Goal: Navigation & Orientation: Find specific page/section

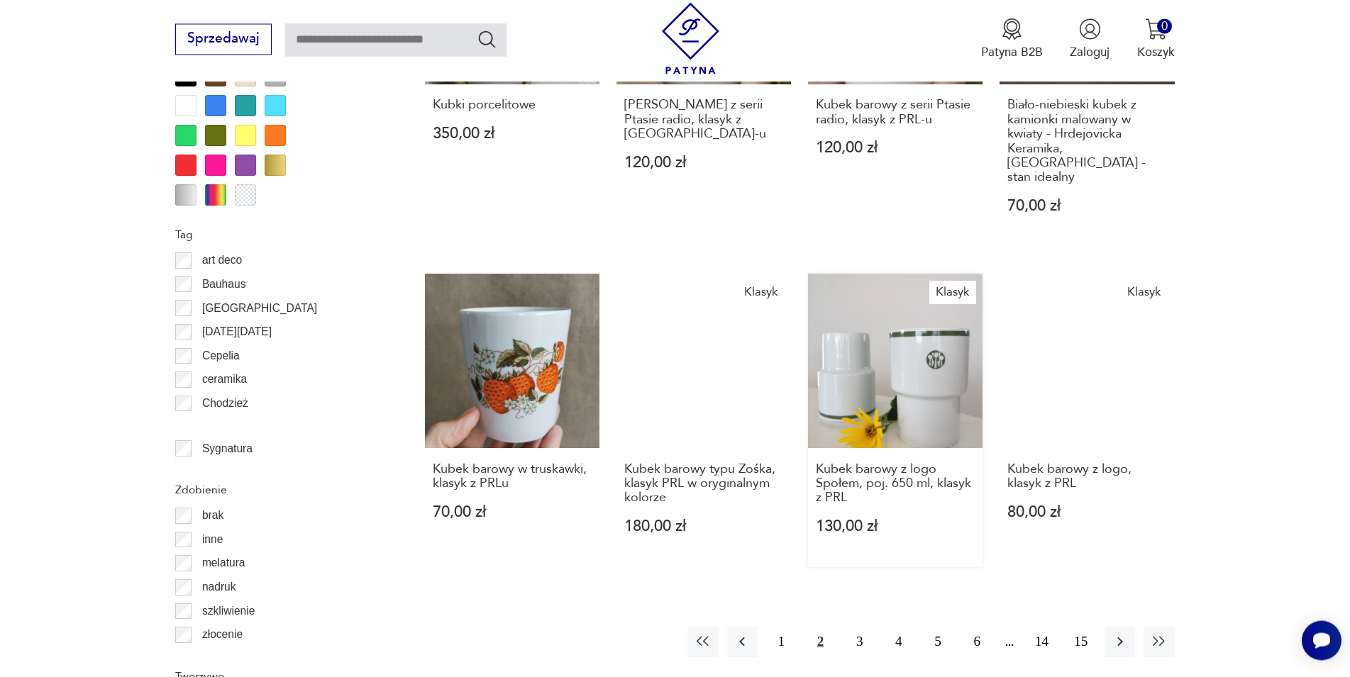
scroll to position [1557, 0]
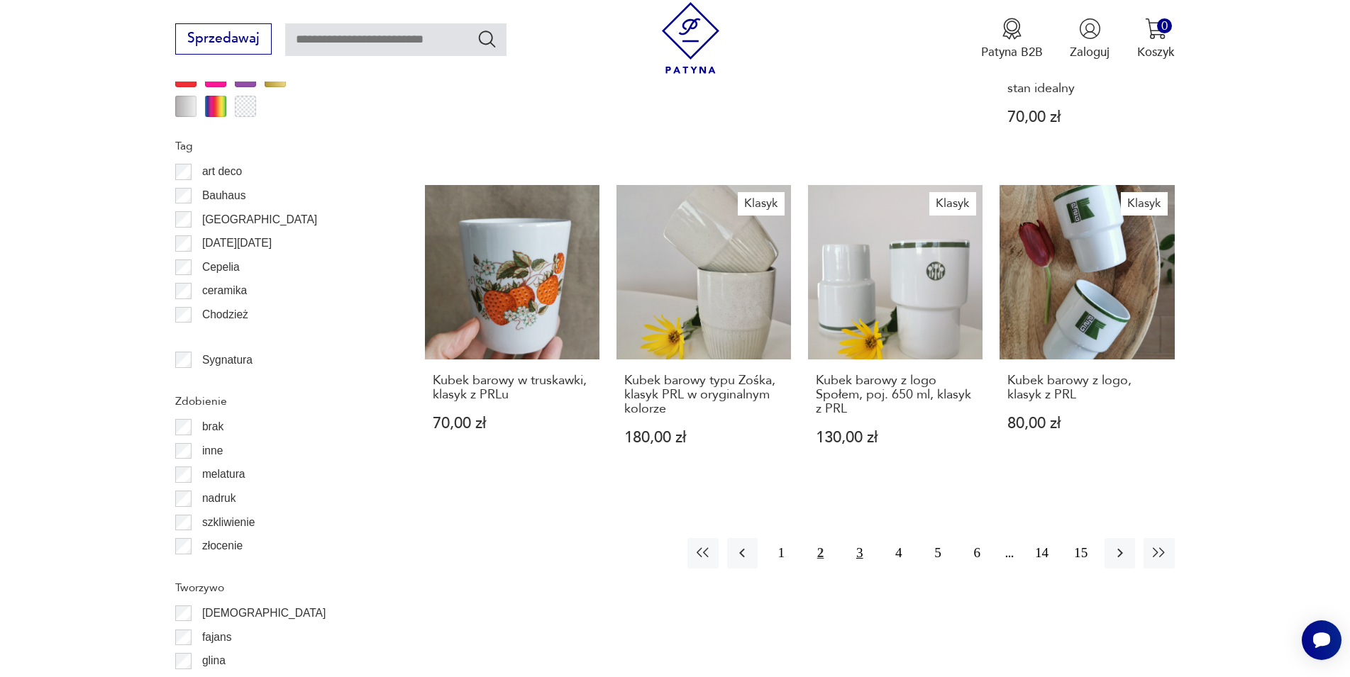
click at [861, 538] on button "3" at bounding box center [859, 553] width 30 height 30
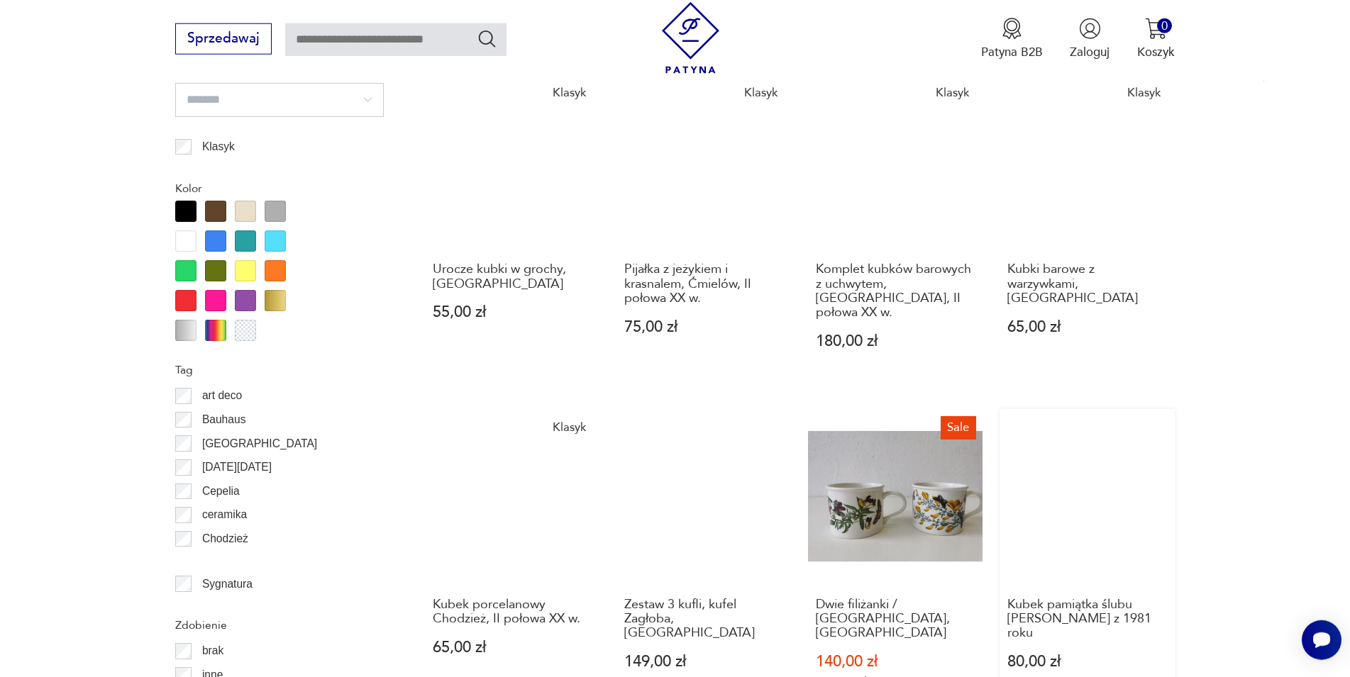
scroll to position [1485, 0]
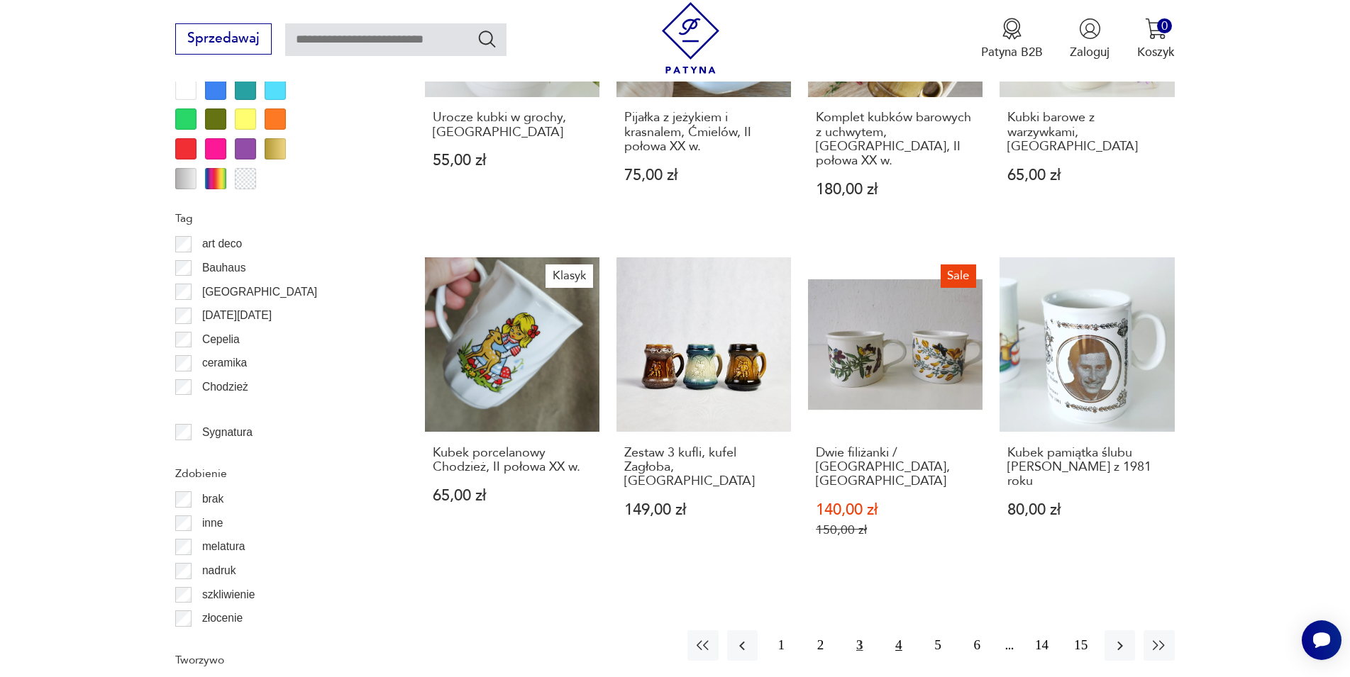
click at [906, 631] on button "4" at bounding box center [898, 646] width 30 height 30
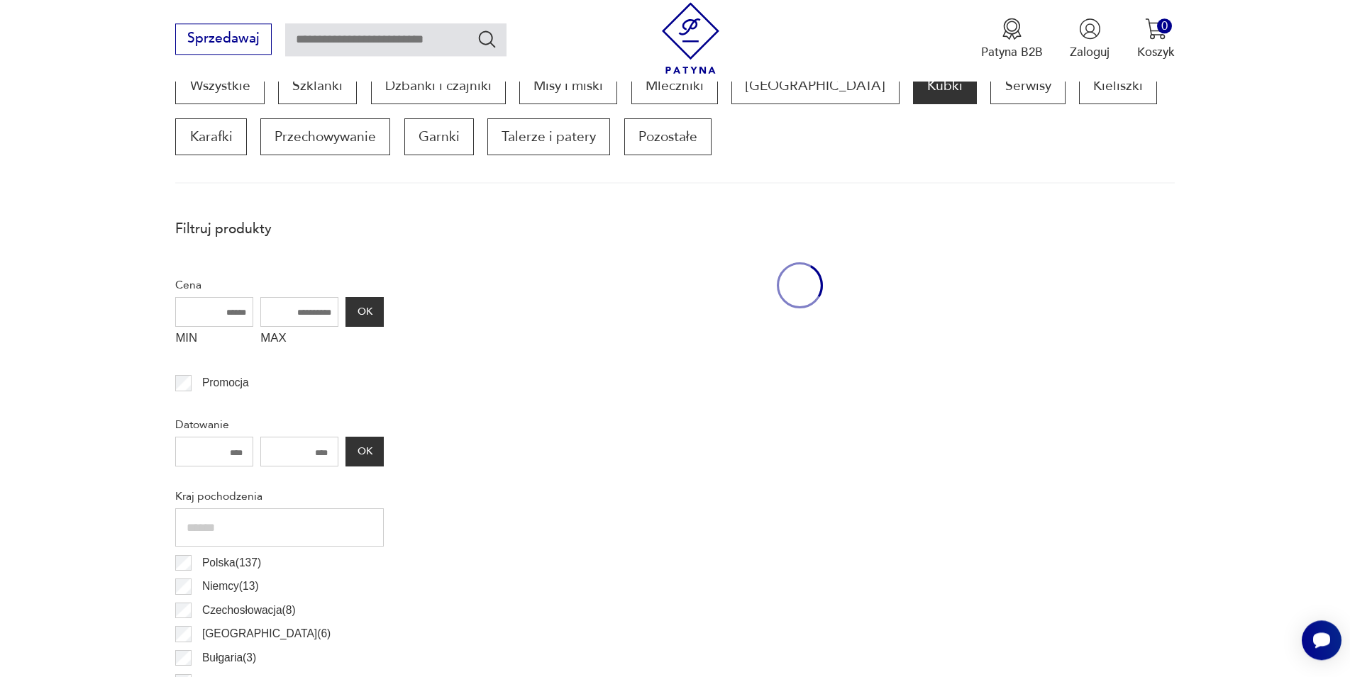
scroll to position [472, 0]
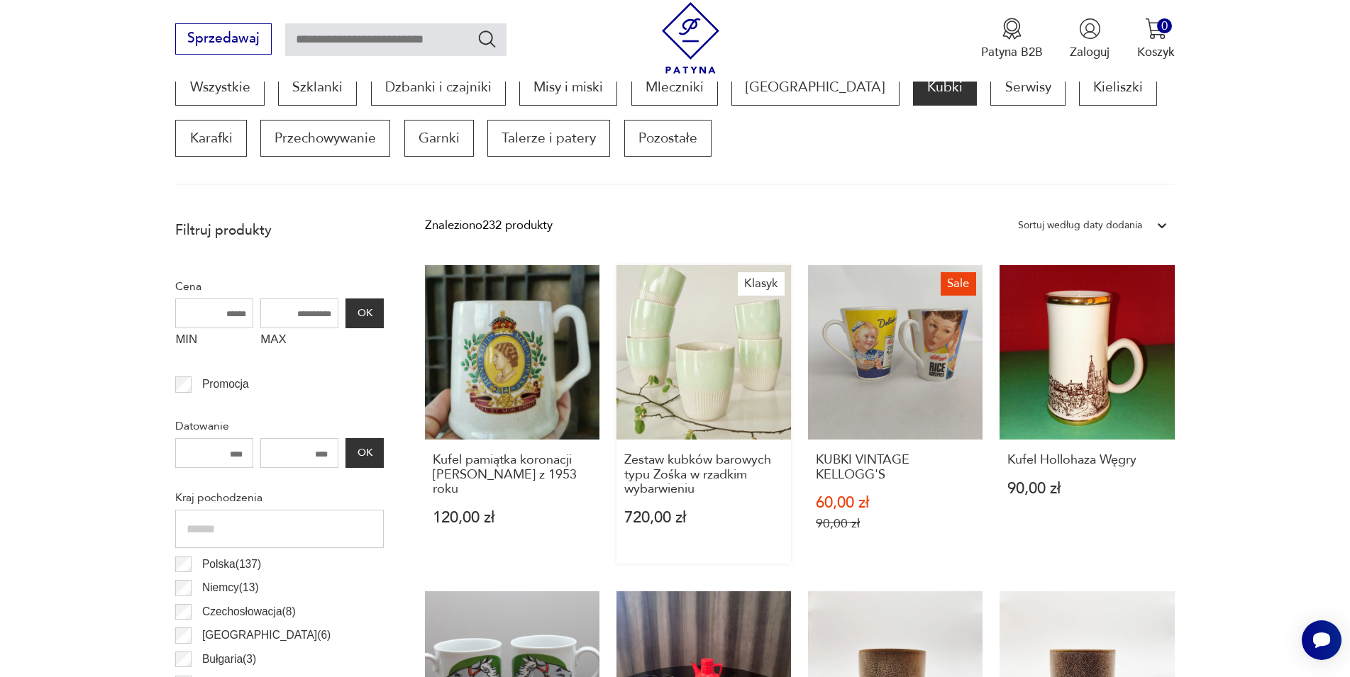
click at [705, 391] on link "Klasyk Zestaw kubków barowych typu Zośka w rzadkim wybarwieniu 720,00 zł" at bounding box center [703, 414] width 174 height 299
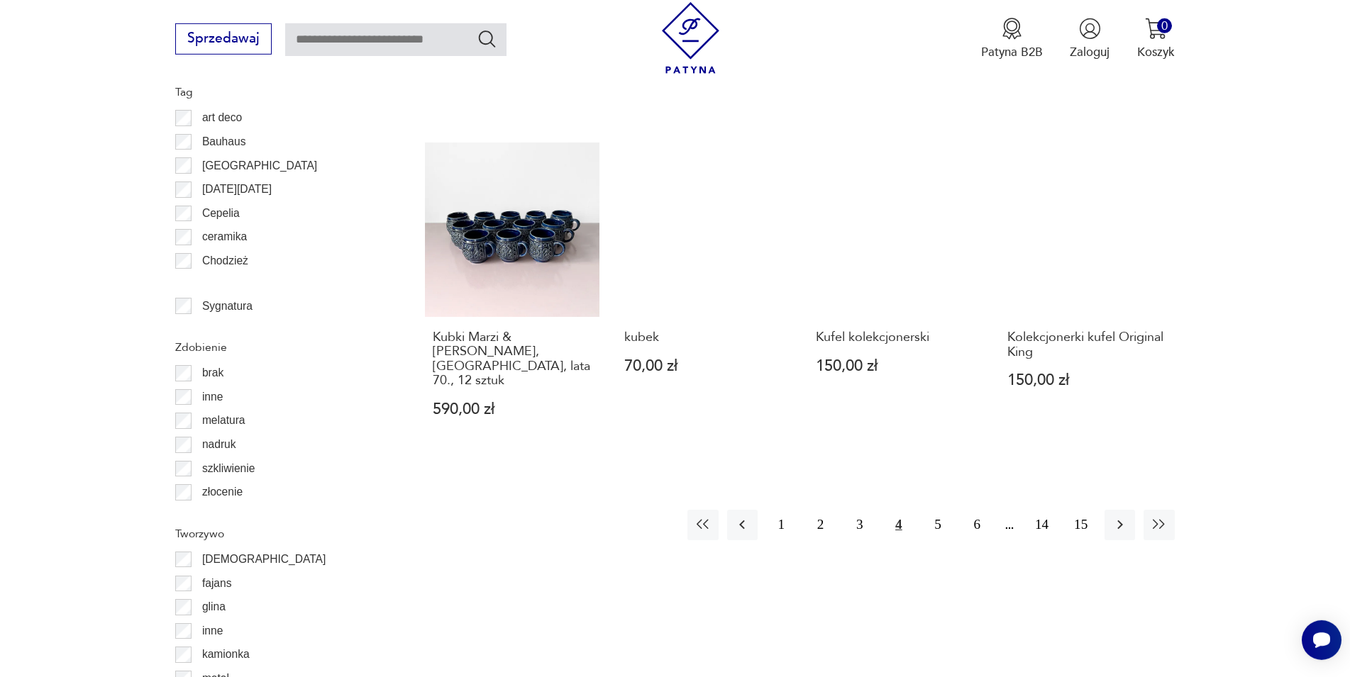
scroll to position [1625, 0]
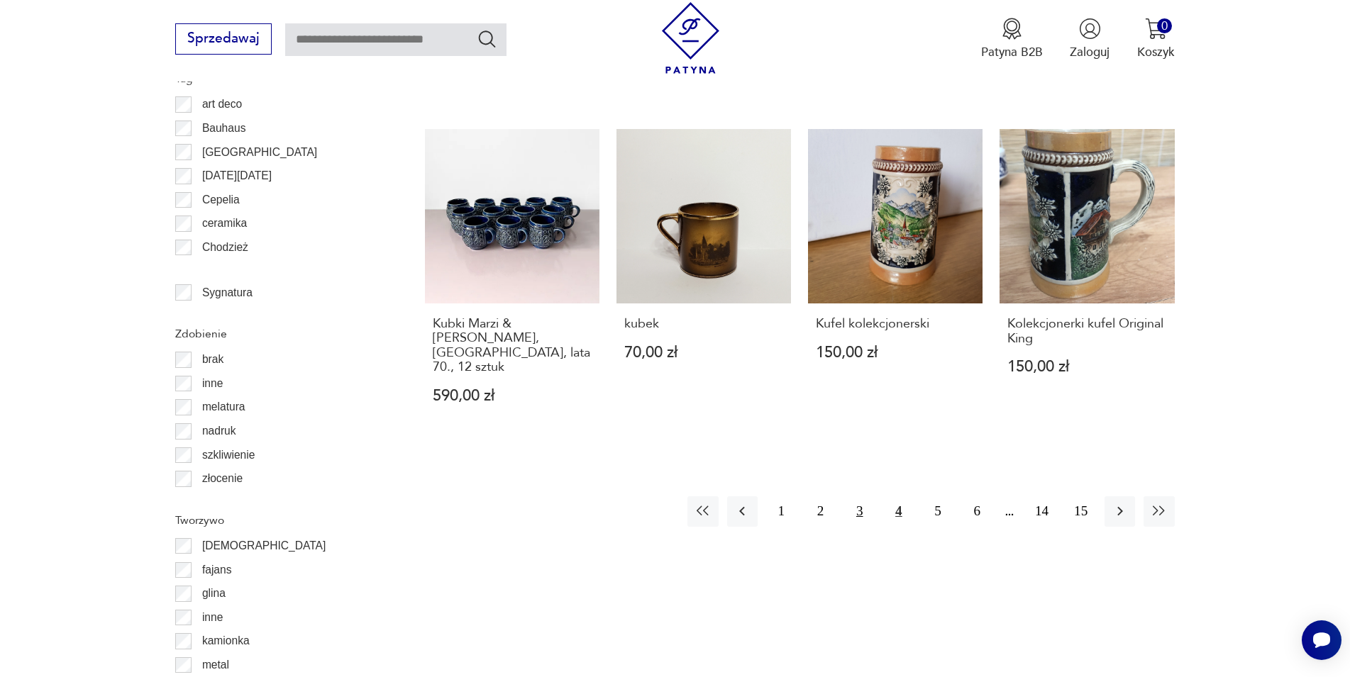
click at [857, 496] on button "3" at bounding box center [859, 511] width 30 height 30
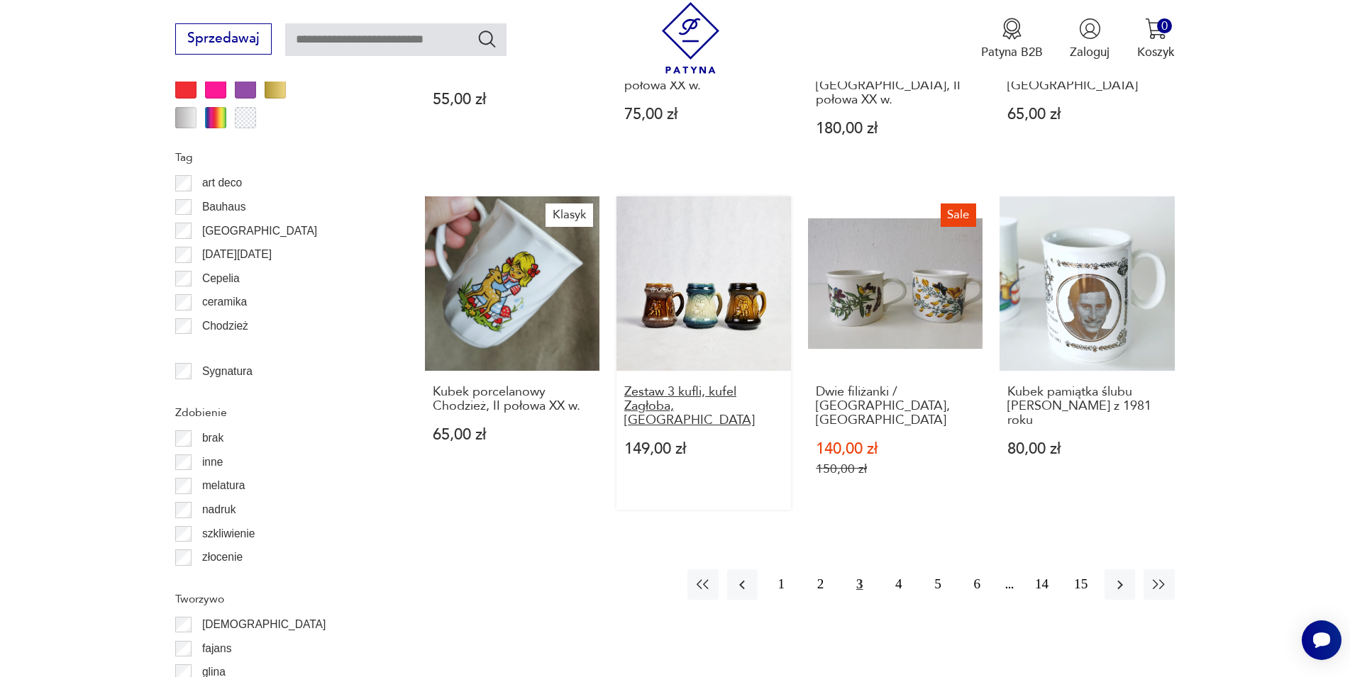
scroll to position [1630, 0]
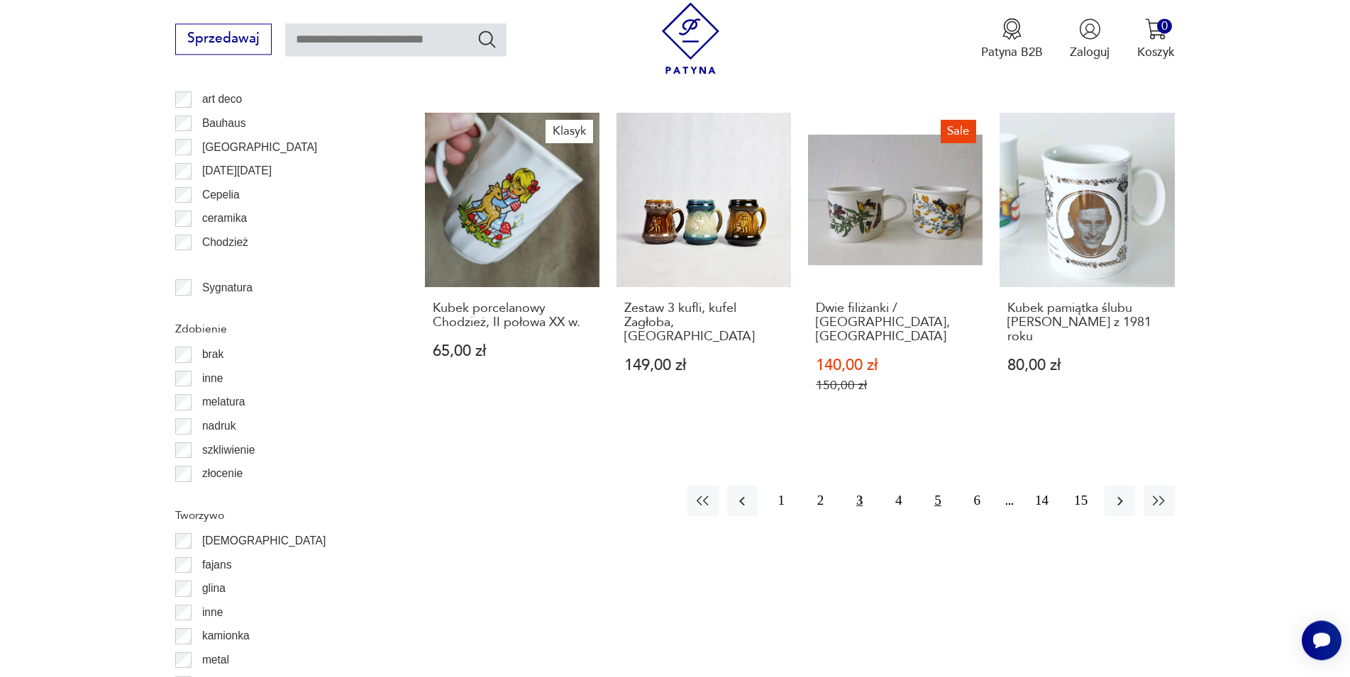
click at [934, 486] on button "5" at bounding box center [938, 501] width 30 height 30
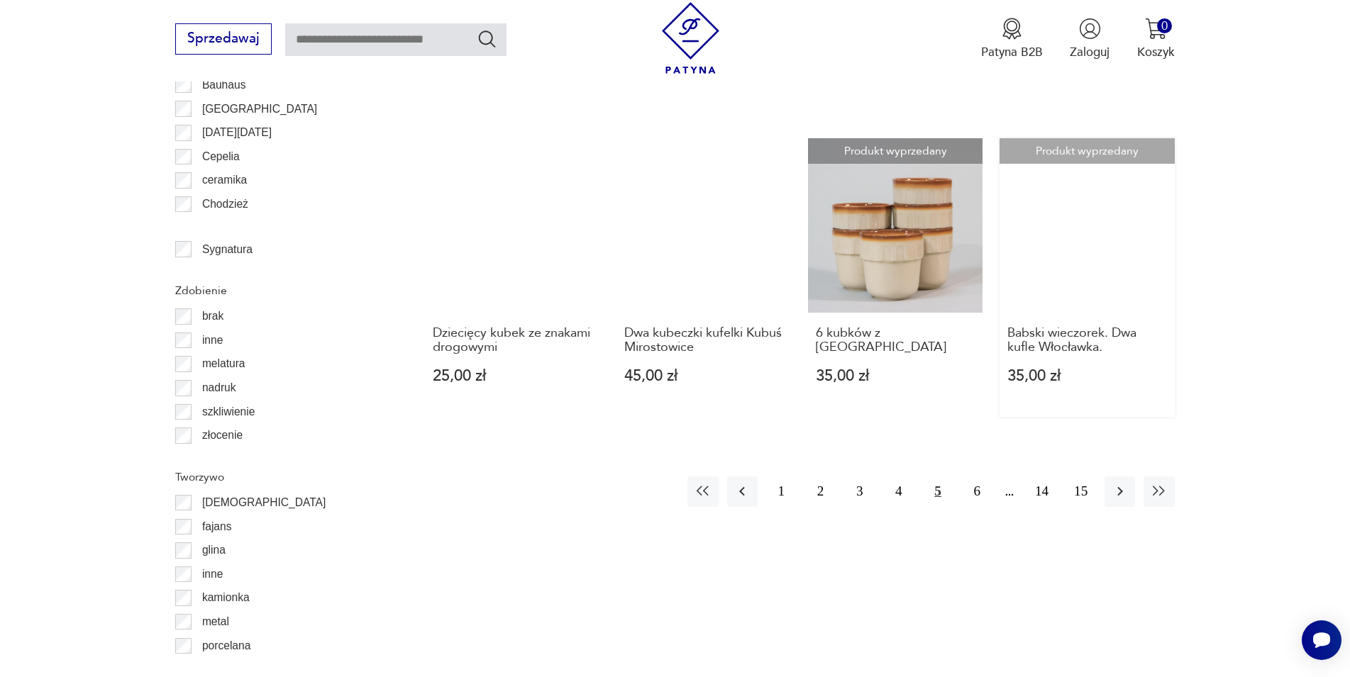
scroll to position [1775, 0]
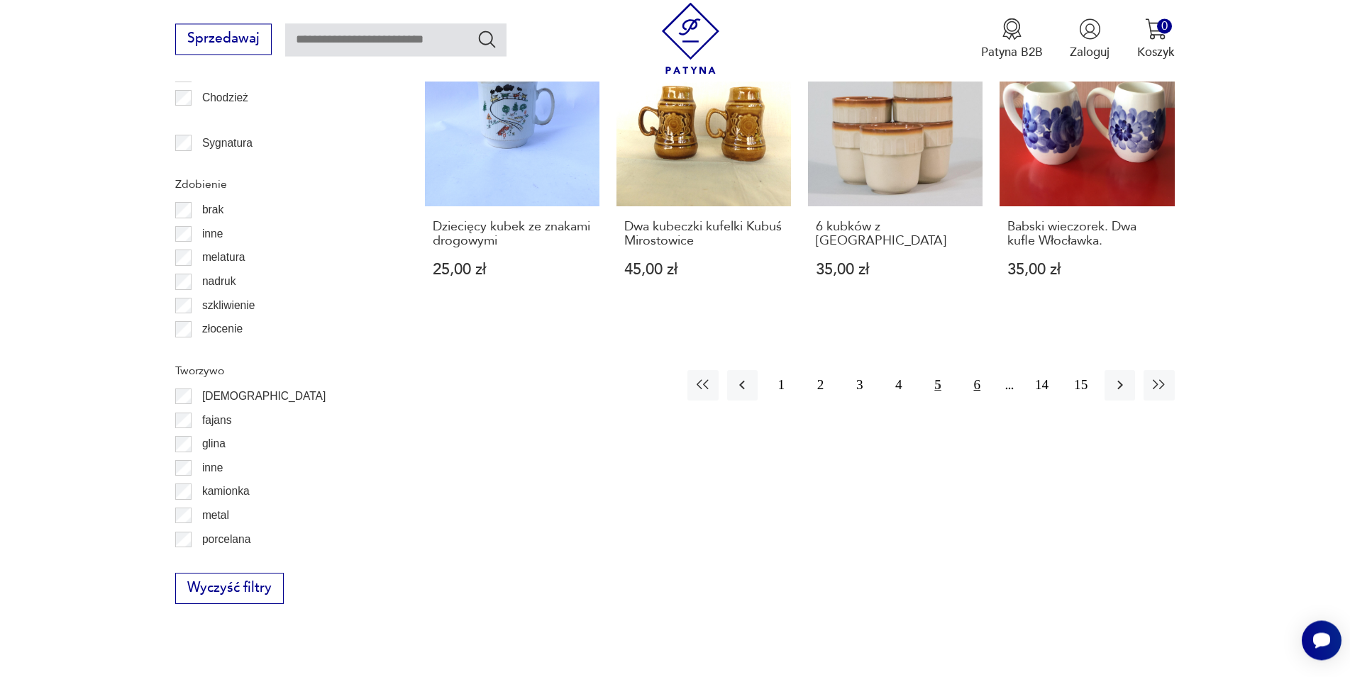
click at [974, 370] on button "6" at bounding box center [977, 385] width 30 height 30
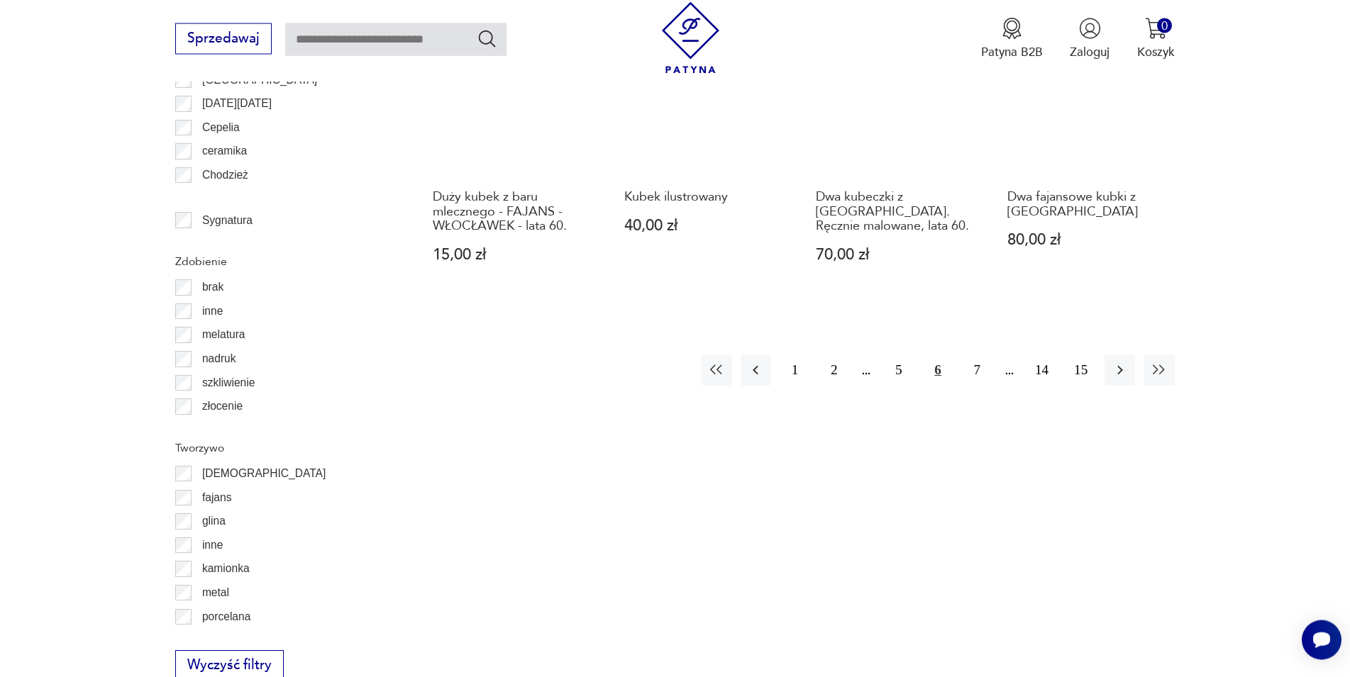
scroll to position [1702, 0]
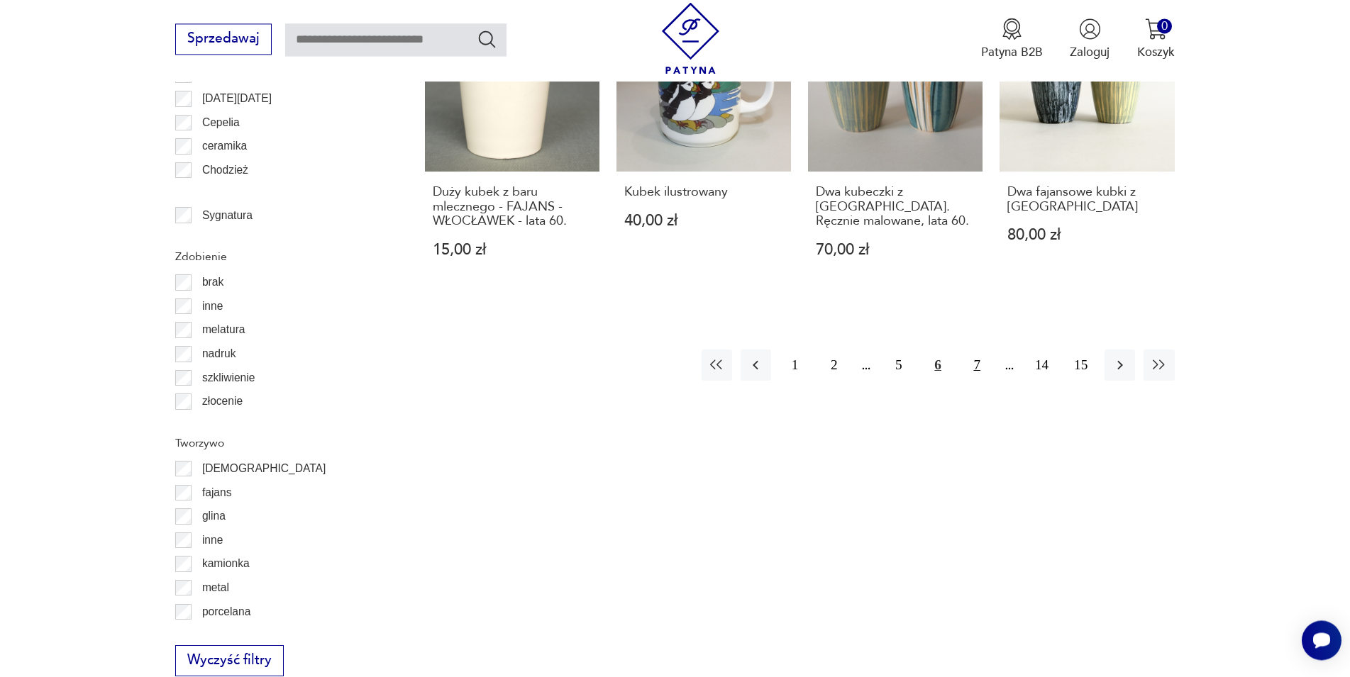
click at [981, 350] on button "7" at bounding box center [977, 365] width 30 height 30
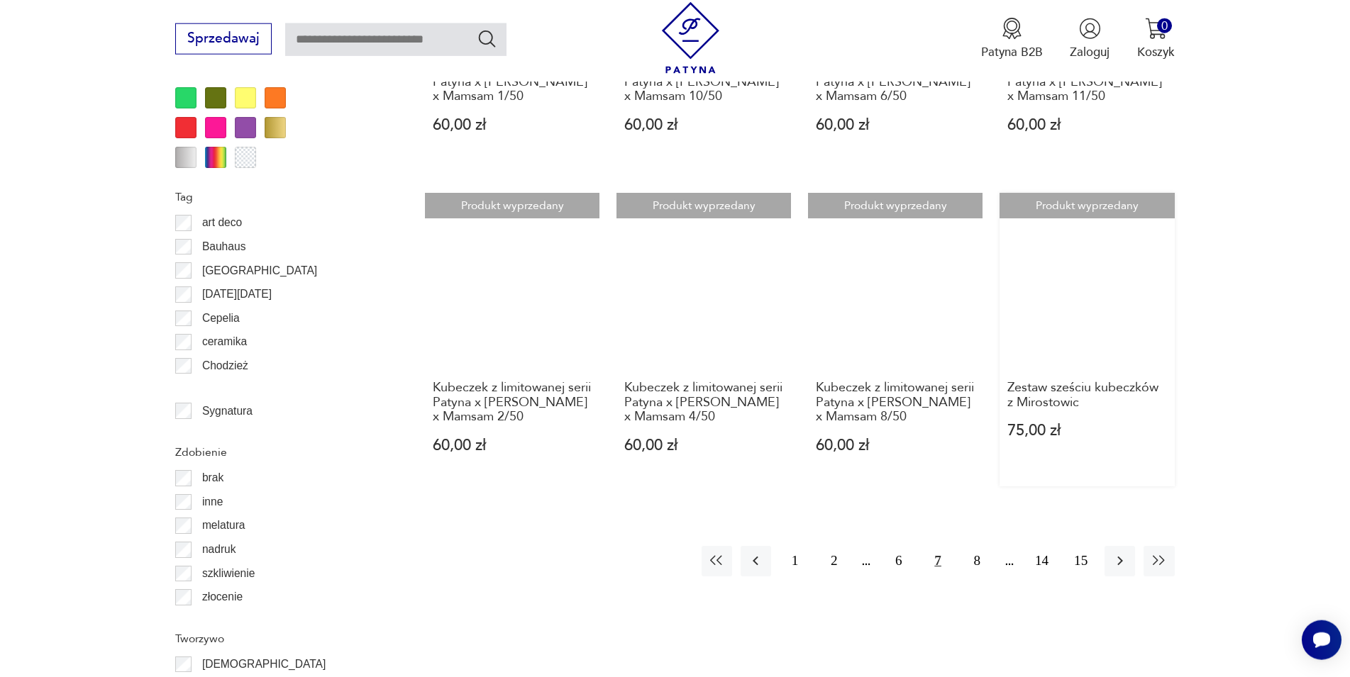
scroll to position [1557, 0]
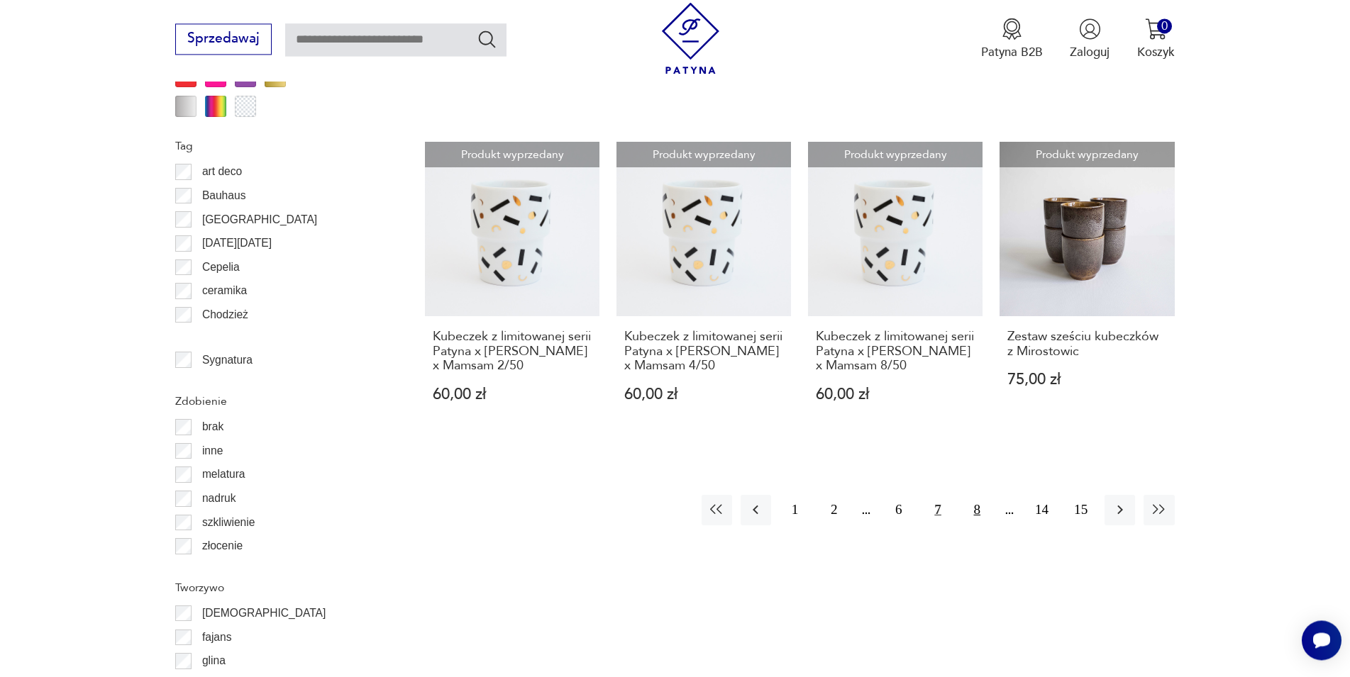
click at [979, 526] on button "8" at bounding box center [977, 510] width 30 height 30
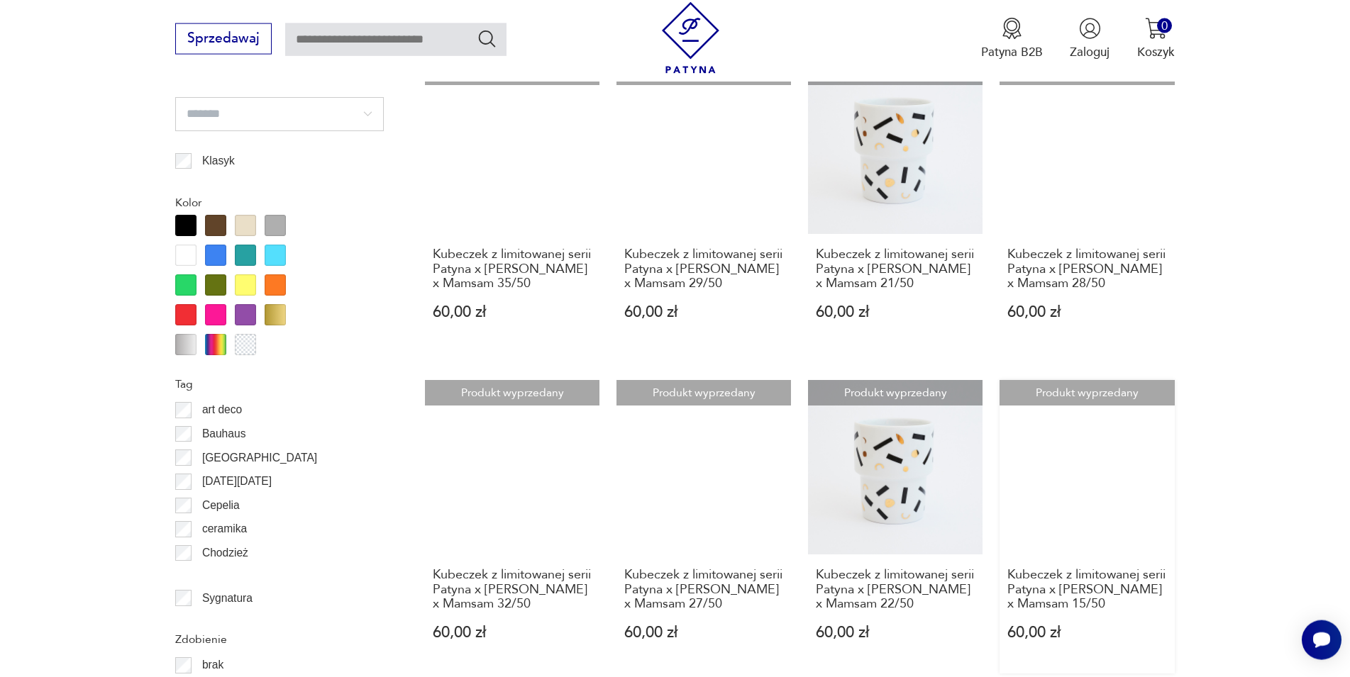
scroll to position [1485, 0]
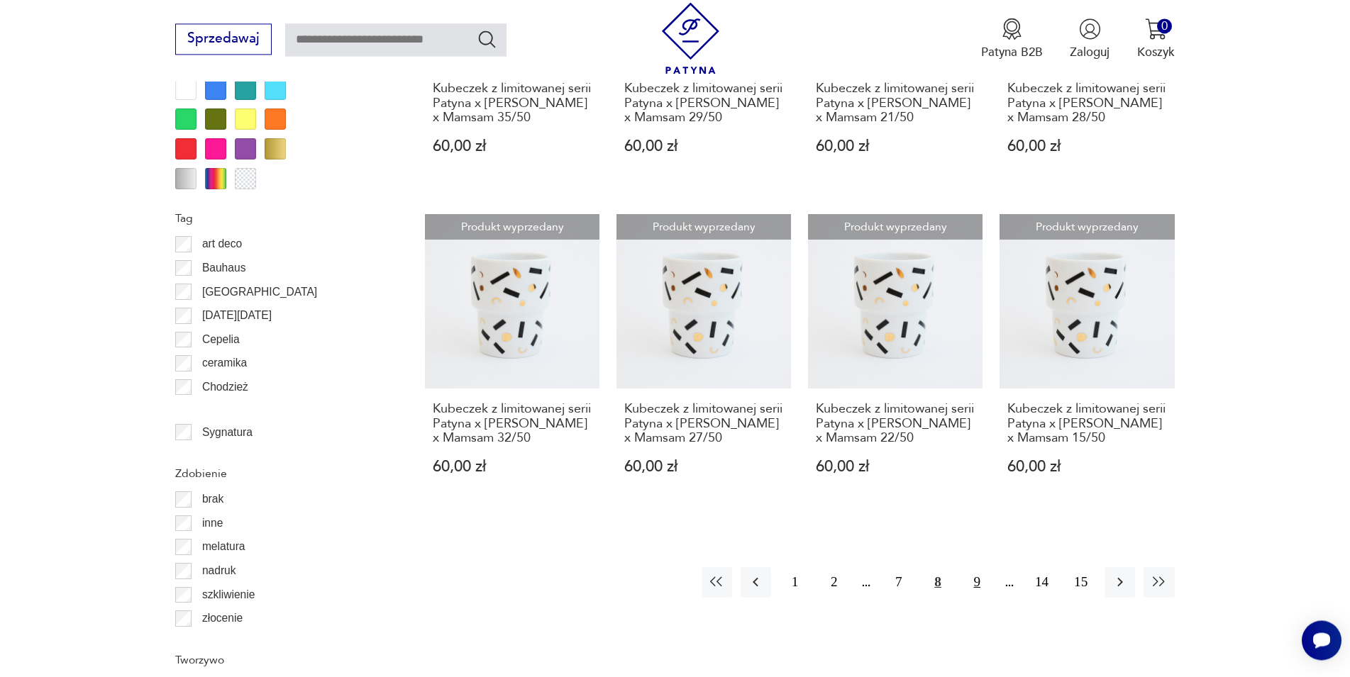
click at [978, 598] on button "9" at bounding box center [977, 582] width 30 height 30
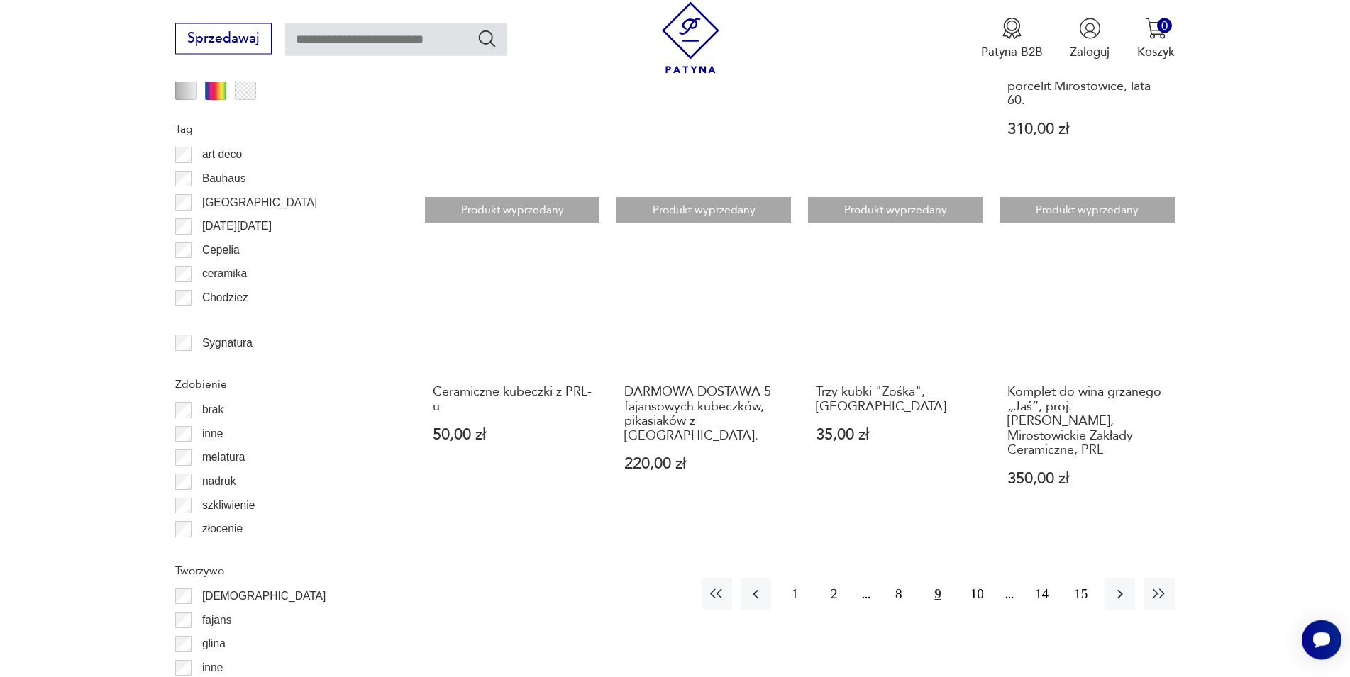
scroll to position [1630, 0]
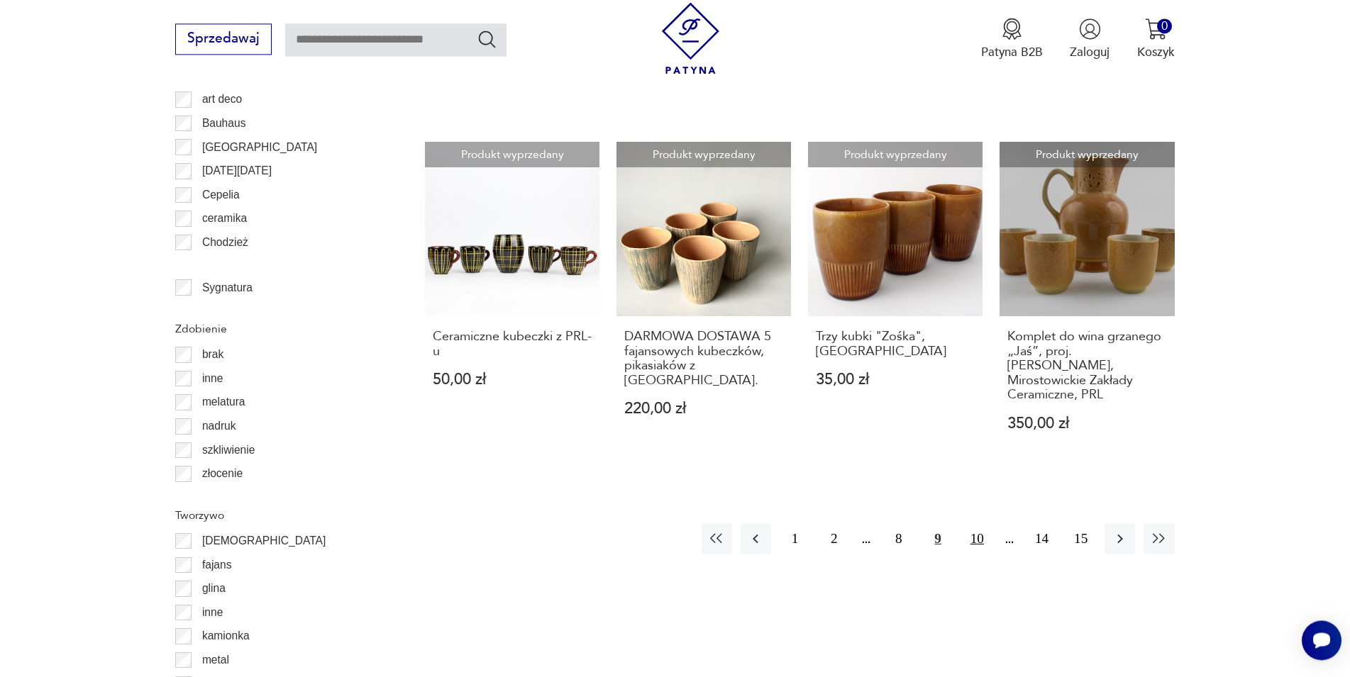
click at [977, 523] on button "10" at bounding box center [977, 538] width 30 height 30
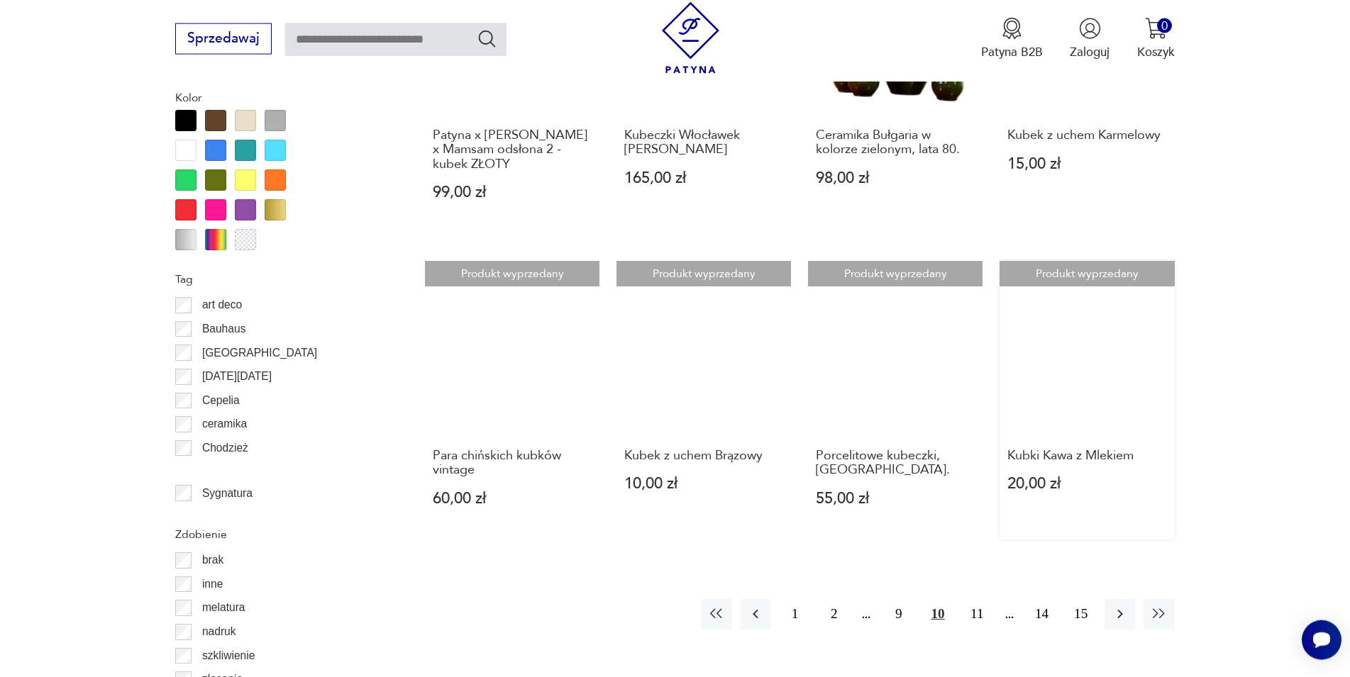
scroll to position [1485, 0]
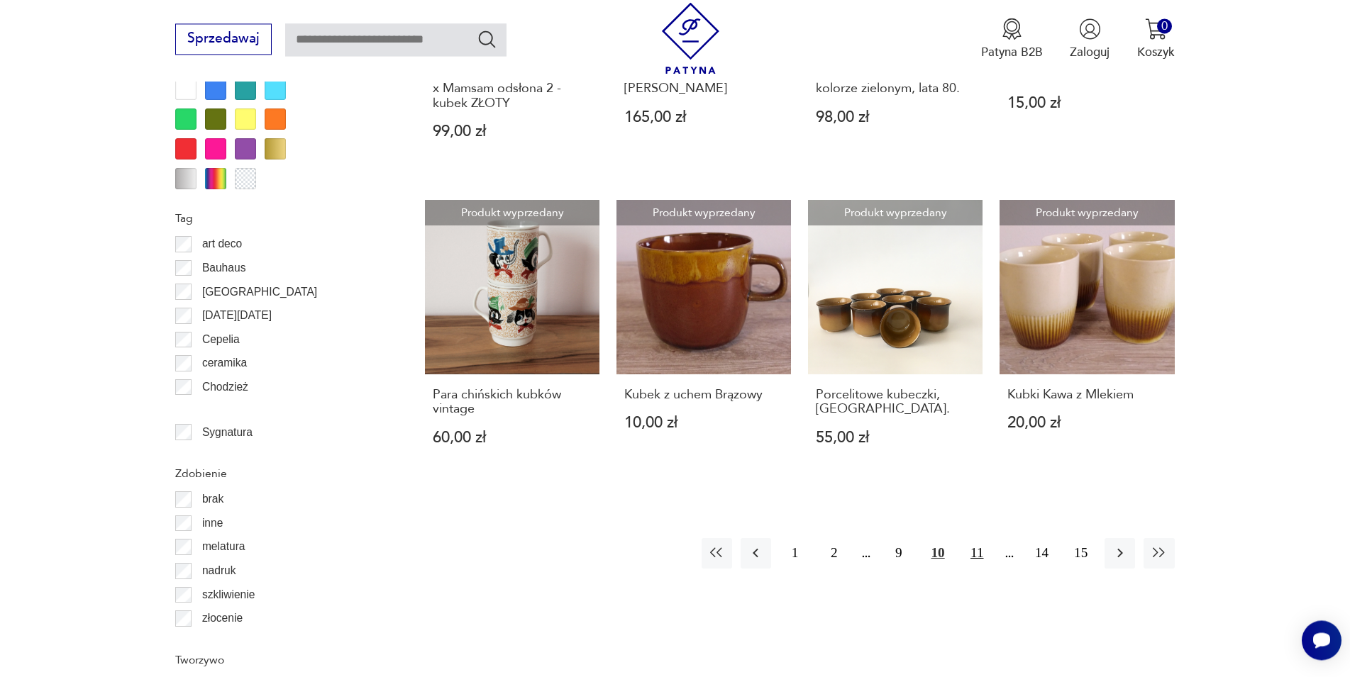
click at [972, 556] on button "11" at bounding box center [977, 553] width 30 height 30
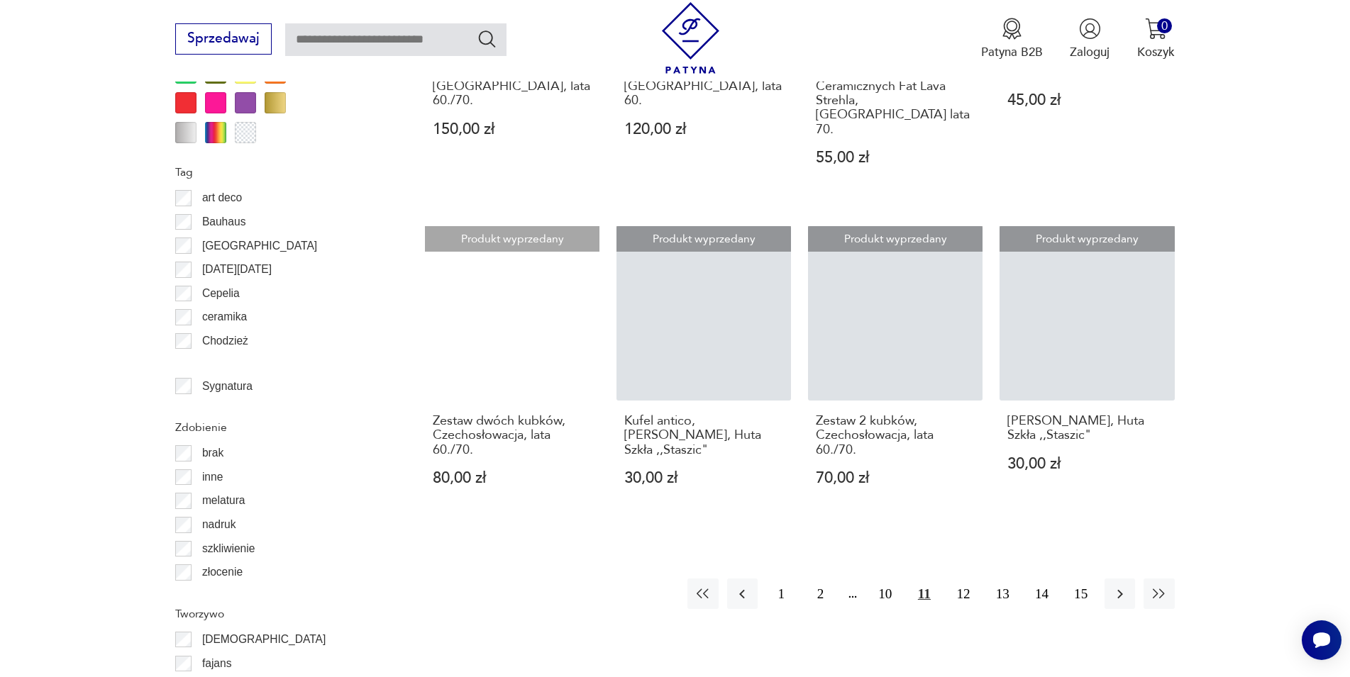
scroll to position [1557, 0]
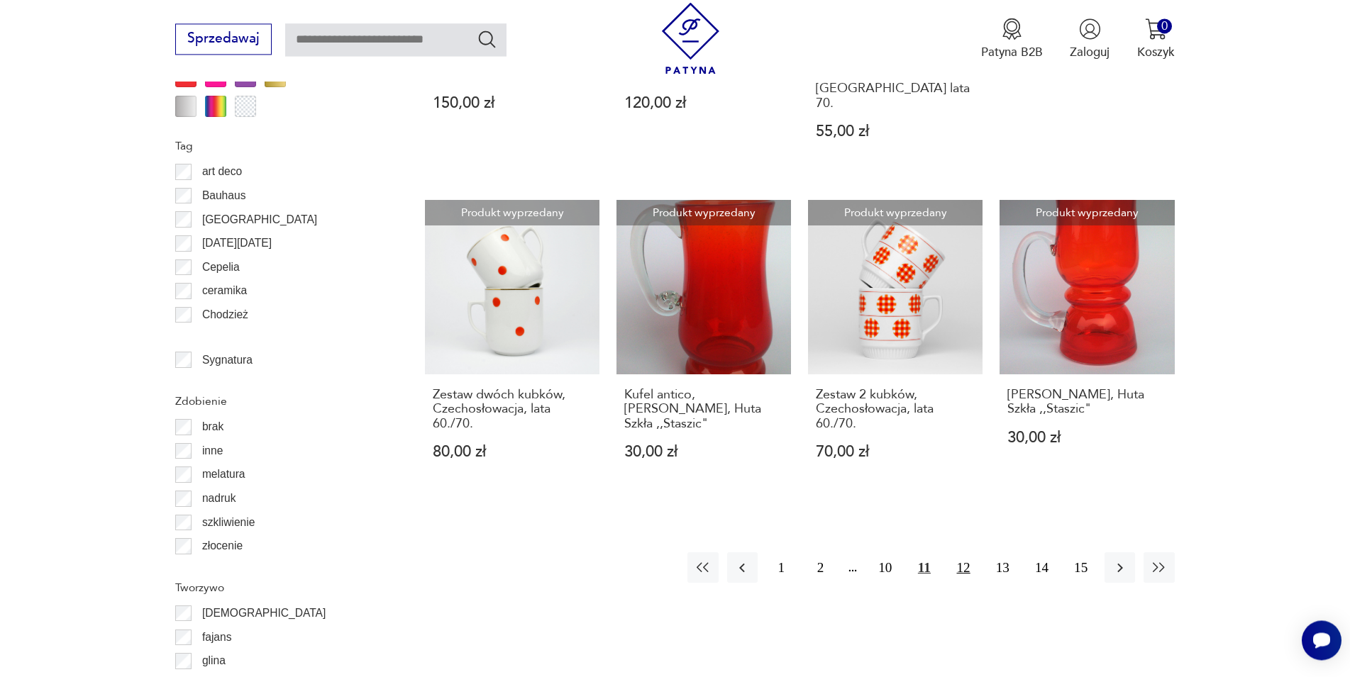
click at [965, 552] on button "12" at bounding box center [963, 567] width 30 height 30
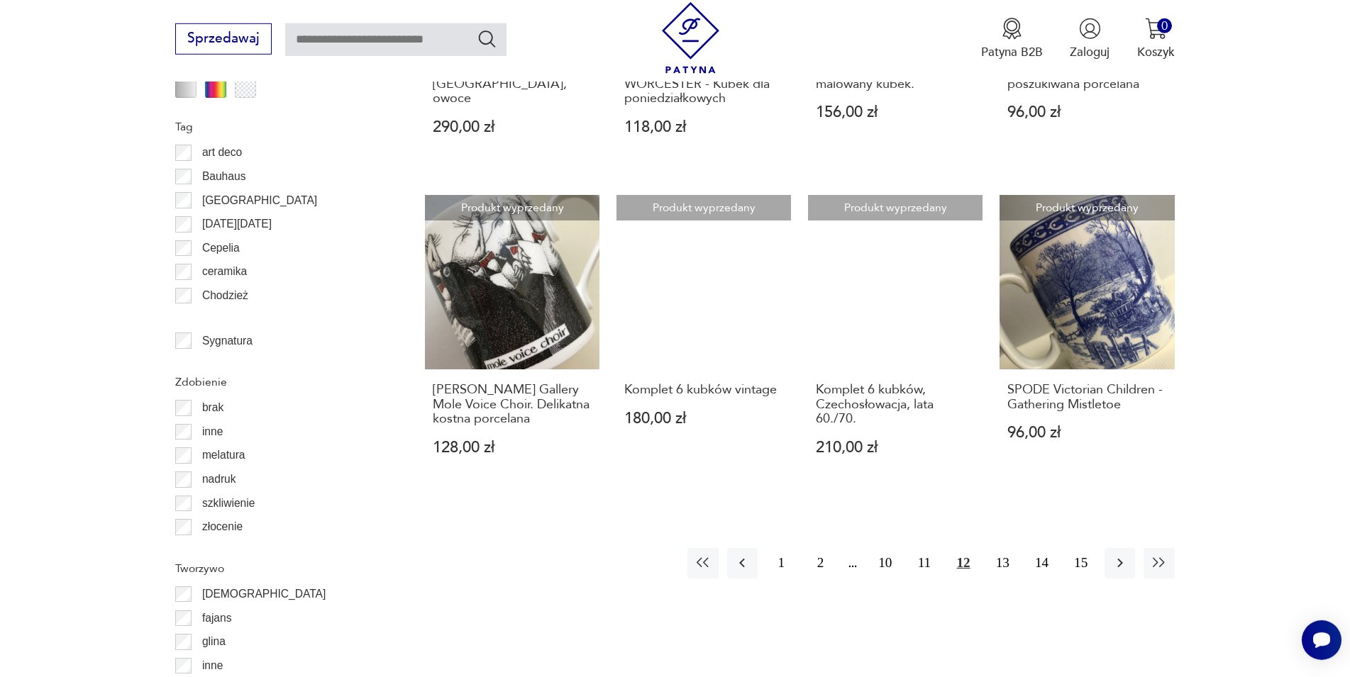
scroll to position [1702, 0]
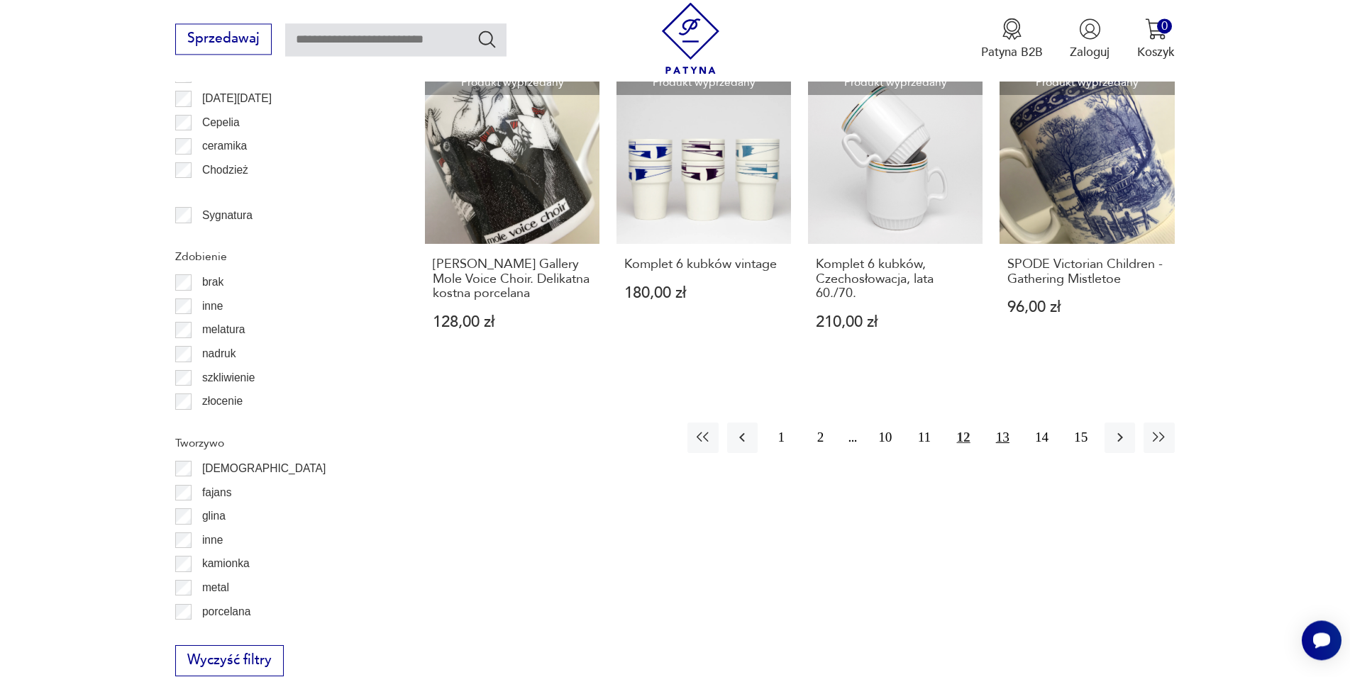
click at [1004, 423] on button "13" at bounding box center [1002, 438] width 30 height 30
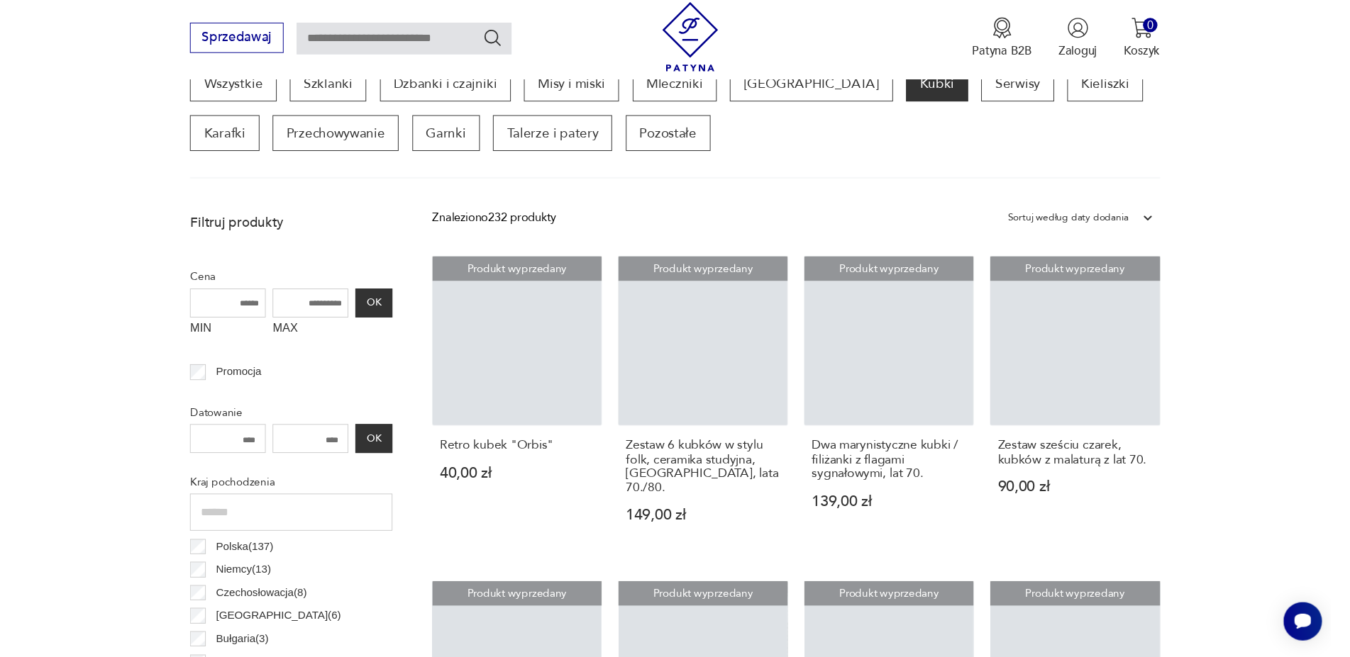
scroll to position [472, 0]
